Goal: Task Accomplishment & Management: Use online tool/utility

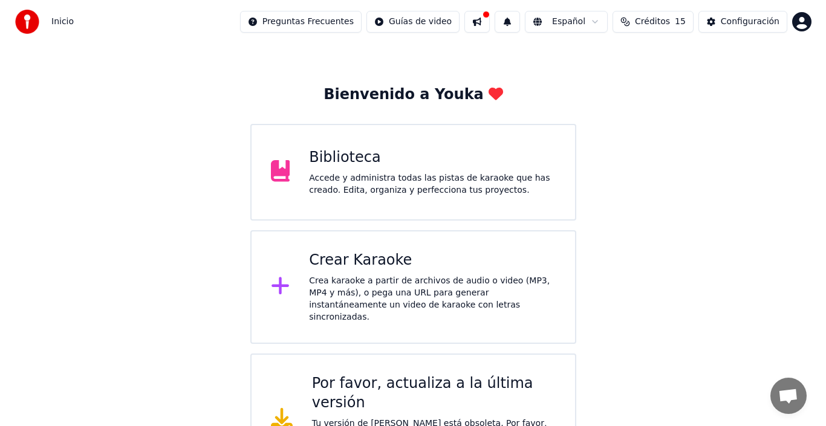
scroll to position [48, 0]
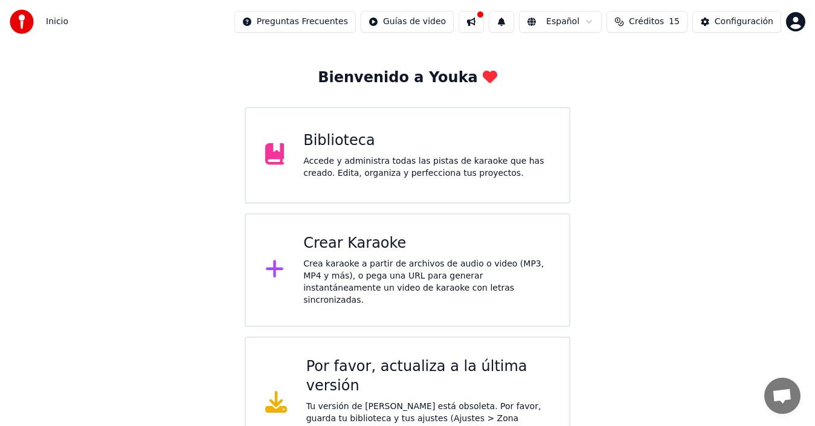
click at [357, 268] on div "Crea karaoke a partir de archivos de audio o video (MP3, MP4 y más), o pega una…" at bounding box center [426, 282] width 247 height 48
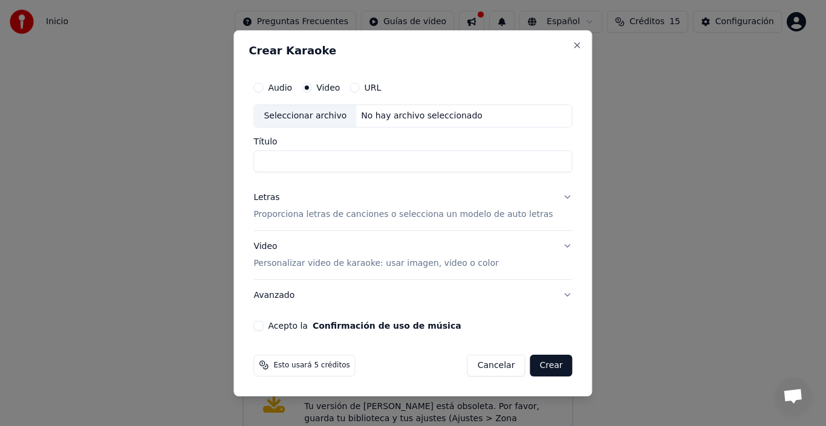
click at [305, 160] on input "Título" at bounding box center [412, 161] width 318 height 22
click at [335, 118] on div "Seleccionar archivo" at bounding box center [305, 116] width 102 height 22
type input "**********"
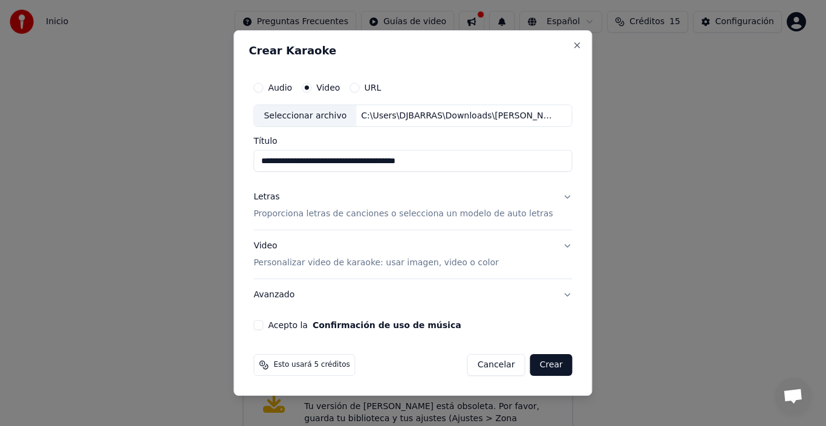
click at [263, 327] on button "Acepto la Confirmación de uso de música" at bounding box center [258, 325] width 10 height 10
click at [551, 198] on button "Letras Proporciona letras de canciones o selecciona un modelo de auto letras" at bounding box center [412, 206] width 318 height 48
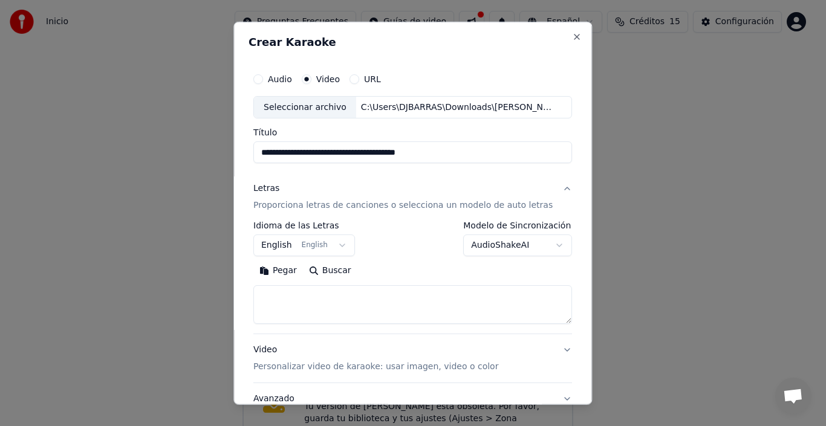
click at [340, 244] on button "English English" at bounding box center [304, 245] width 102 height 22
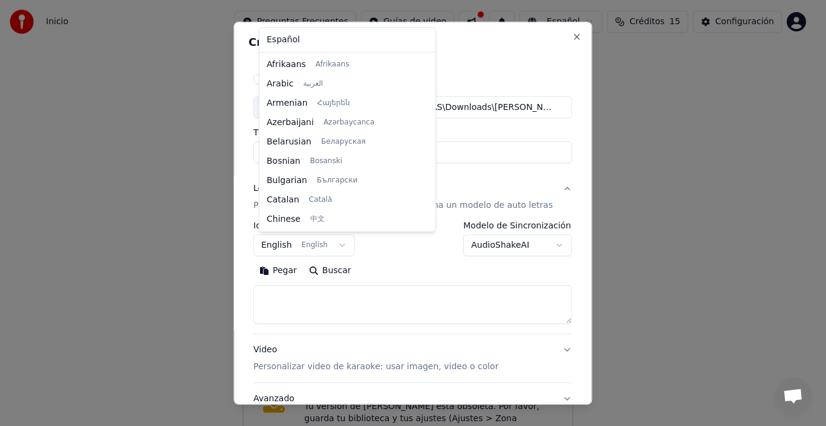
scroll to position [97, 0]
select select "**"
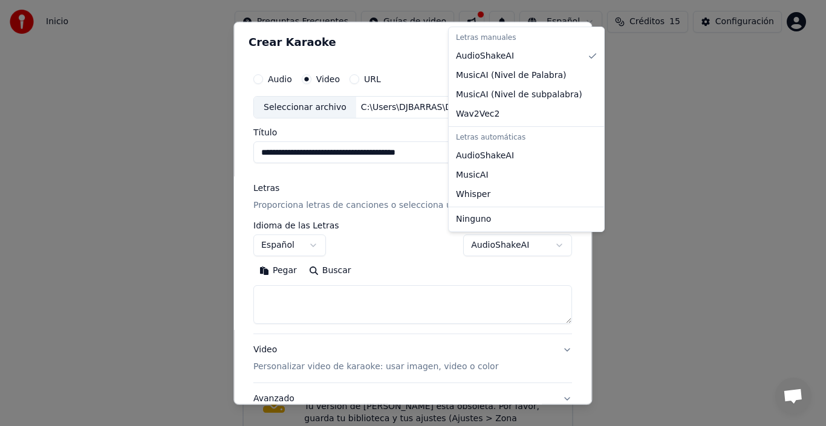
click at [540, 244] on body "**********" at bounding box center [407, 210] width 815 height 517
select select "**********"
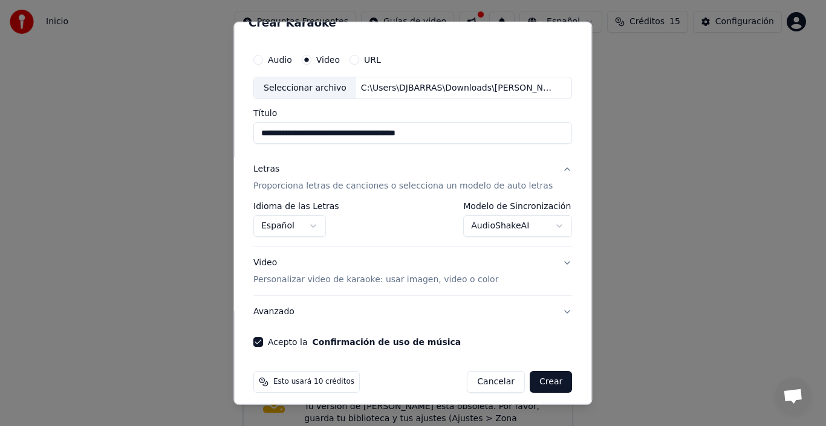
scroll to position [27, 0]
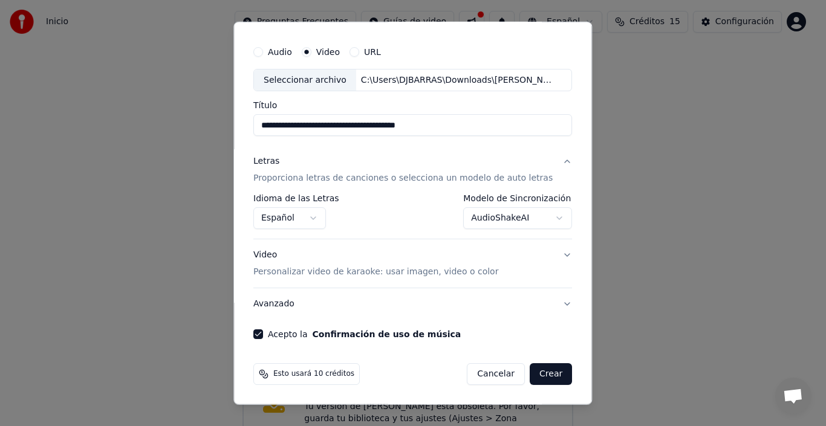
click at [535, 370] on button "Crear" at bounding box center [550, 374] width 42 height 22
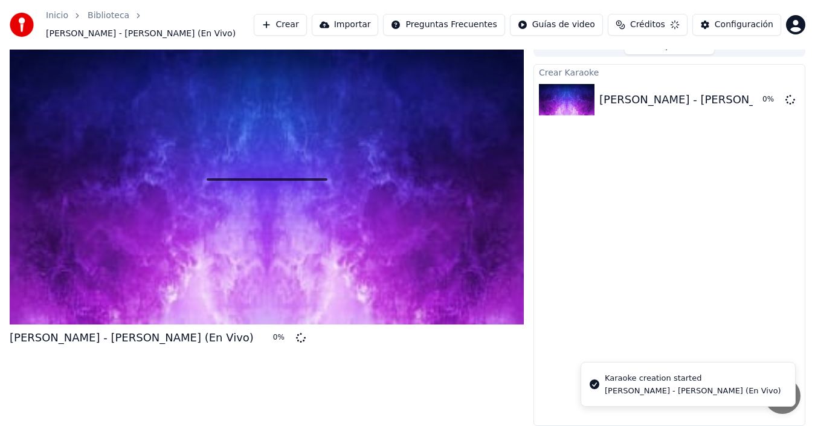
scroll to position [27, 0]
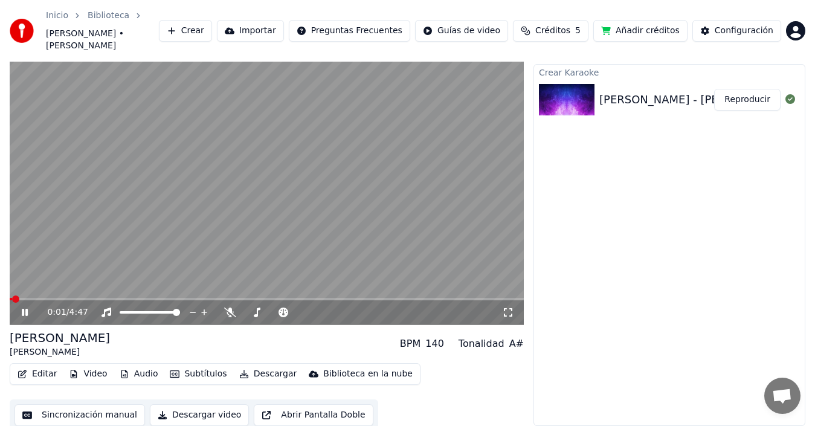
click at [25, 312] on icon at bounding box center [33, 313] width 28 height 10
click at [265, 373] on button "Descargar" at bounding box center [268, 374] width 68 height 17
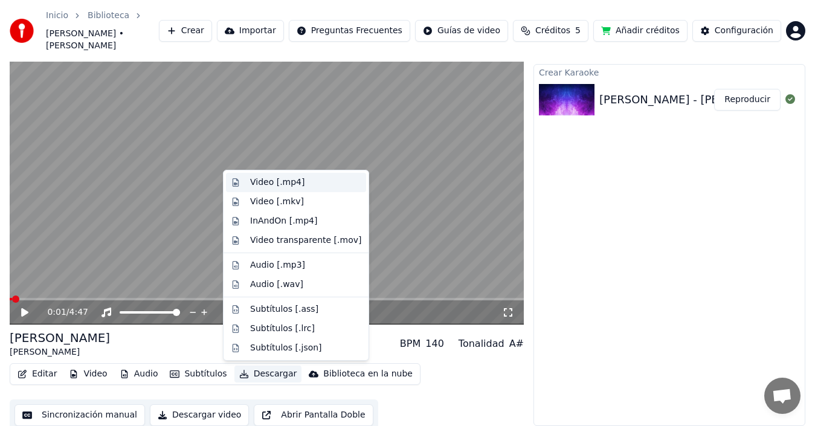
click at [265, 181] on div "Video [.mp4]" at bounding box center [277, 182] width 54 height 12
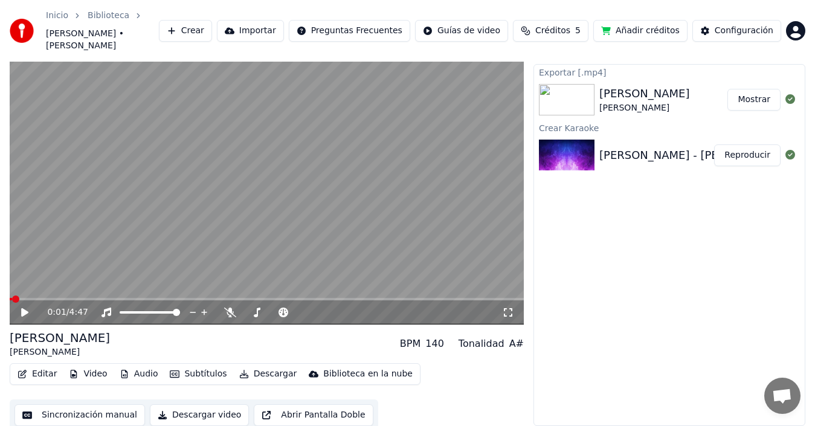
click at [760, 102] on button "Mostrar" at bounding box center [754, 100] width 53 height 22
drag, startPoint x: 649, startPoint y: 94, endPoint x: 386, endPoint y: 402, distance: 405.1
click at [386, 410] on div "0:01 / 4:47 [PERSON_NAME] [PERSON_NAME] BPM 140 Tonalidad A# Editar Video Audio…" at bounding box center [407, 233] width 815 height 396
click at [753, 95] on button "Mostrar" at bounding box center [754, 100] width 53 height 22
